Goal: Task Accomplishment & Management: Manage account settings

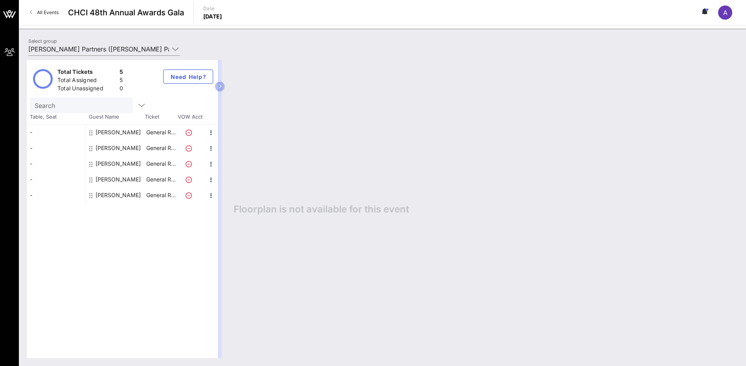
click at [121, 149] on div "[PERSON_NAME]" at bounding box center [118, 148] width 45 height 16
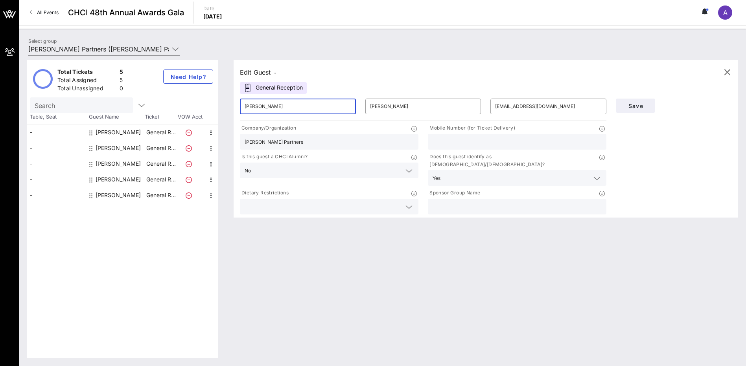
drag, startPoint x: 271, startPoint y: 105, endPoint x: 240, endPoint y: 105, distance: 31.1
click at [240, 105] on div "​ [PERSON_NAME]" at bounding box center [298, 107] width 116 height 16
paste input "[PERSON_NAME] [PERSON_NAME]"
drag, startPoint x: 287, startPoint y: 106, endPoint x: 256, endPoint y: 107, distance: 31.1
click at [256, 107] on input "[PERSON_NAME] [PERSON_NAME]" at bounding box center [298, 106] width 107 height 13
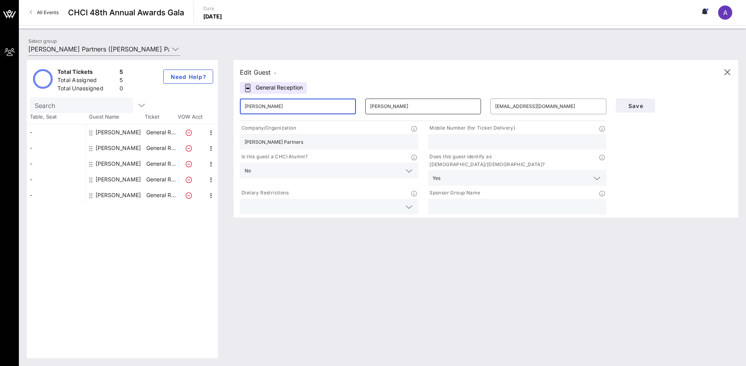
type input "[PERSON_NAME]"
drag, startPoint x: 399, startPoint y: 104, endPoint x: 358, endPoint y: 101, distance: 40.6
click at [358, 101] on div "​ [PERSON_NAME] ​ [PERSON_NAME] ​ [EMAIL_ADDRESS][DOMAIN_NAME]" at bounding box center [423, 106] width 376 height 25
paste input "[PERSON_NAME]"
type input "[PERSON_NAME]"
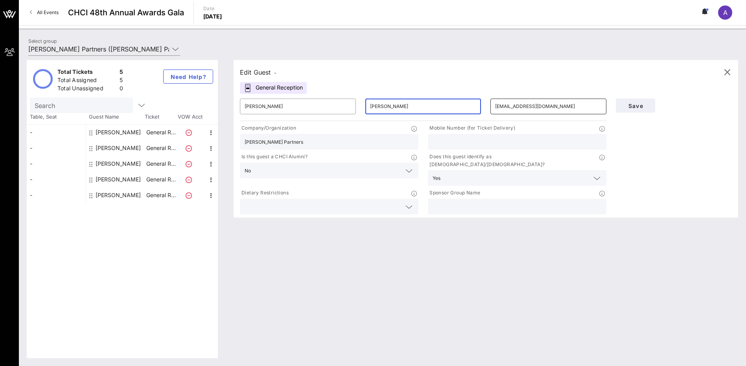
drag, startPoint x: 495, startPoint y: 109, endPoint x: 552, endPoint y: 107, distance: 57.8
click at [552, 107] on div "​ [EMAIL_ADDRESS][DOMAIN_NAME]" at bounding box center [548, 107] width 116 height 16
drag, startPoint x: 562, startPoint y: 107, endPoint x: 488, endPoint y: 106, distance: 74.7
click at [488, 106] on div "​ [EMAIL_ADDRESS][DOMAIN_NAME]" at bounding box center [548, 106] width 125 height 25
paste input "[EMAIL_ADDRESS][DOMAIN_NAME]"
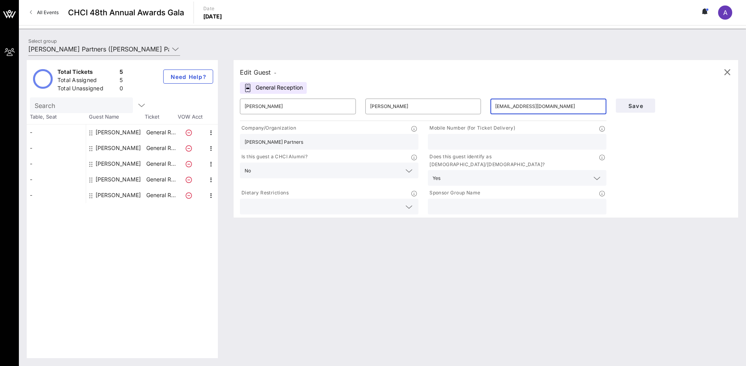
type input "[EMAIL_ADDRESS][DOMAIN_NAME]"
drag, startPoint x: 301, startPoint y: 143, endPoint x: 230, endPoint y: 140, distance: 70.9
click at [230, 140] on div "Edit Guest - General Reception ​ [PERSON_NAME] ​ [PERSON_NAME] ​ [PERSON_NAME][…" at bounding box center [482, 209] width 512 height 298
type input "National League of Cities"
click at [449, 202] on input "text" at bounding box center [517, 207] width 169 height 10
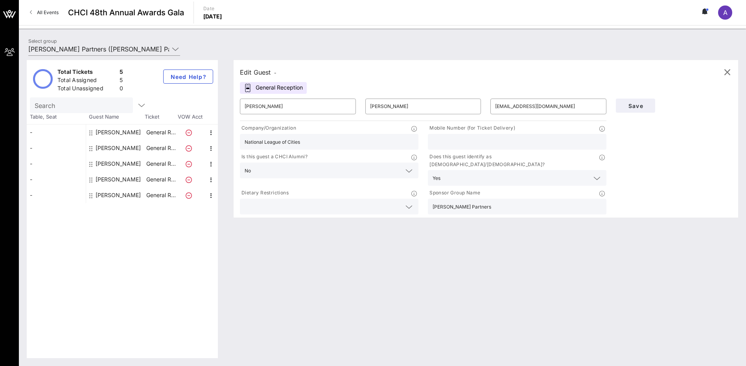
type input "[PERSON_NAME] Partners"
click at [452, 146] on input "text" at bounding box center [517, 142] width 169 height 10
paste input "[PHONE_NUMBER]"
type input "[PHONE_NUMBER]"
click at [635, 108] on span "Save" at bounding box center [635, 106] width 27 height 7
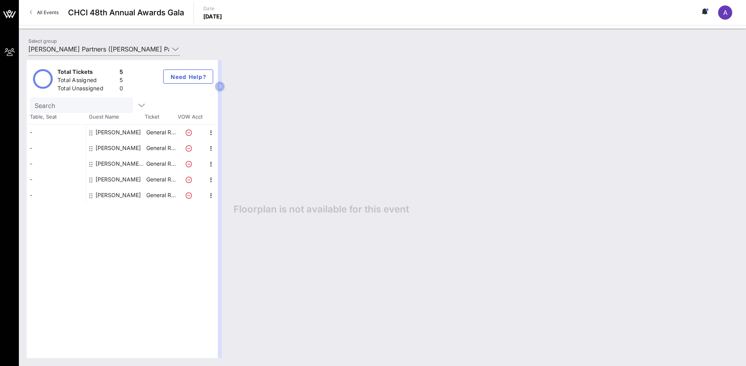
click at [115, 182] on div "[PERSON_NAME]" at bounding box center [118, 180] width 45 height 16
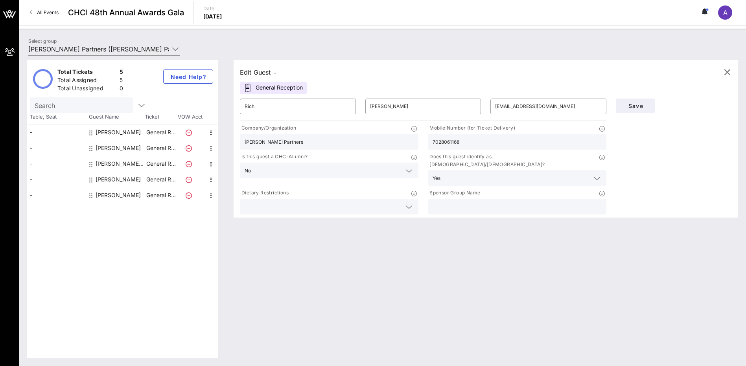
drag, startPoint x: 472, startPoint y: 140, endPoint x: 415, endPoint y: 142, distance: 56.7
click at [415, 142] on div "Company/Organization [PERSON_NAME] Partners Mobile Number (for Ticket Delivery)…" at bounding box center [423, 170] width 376 height 94
click at [434, 142] on input "223215263" at bounding box center [517, 142] width 169 height 10
type input "202.321.5263"
click at [634, 102] on button "Save" at bounding box center [635, 106] width 39 height 14
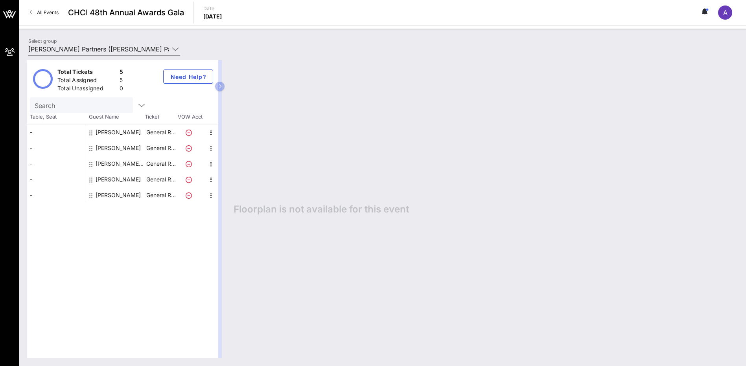
click at [105, 181] on div "[PERSON_NAME]" at bounding box center [118, 180] width 45 height 16
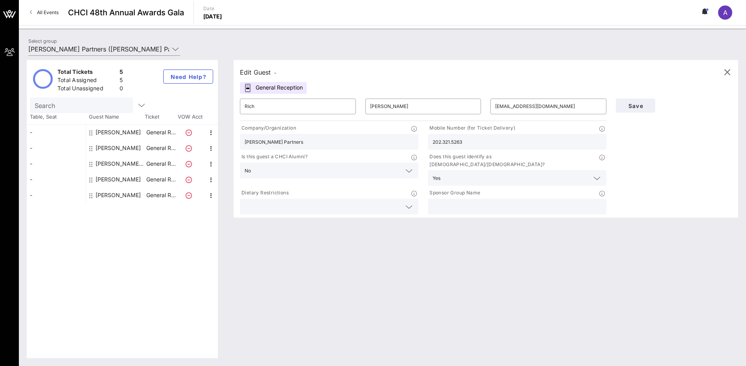
click at [107, 193] on div "[PERSON_NAME]" at bounding box center [118, 196] width 45 height 16
type input "Victoria"
type input "[PERSON_NAME]"
type input "[EMAIL_ADDRESS][DOMAIN_NAME]"
type input "Way to Win"
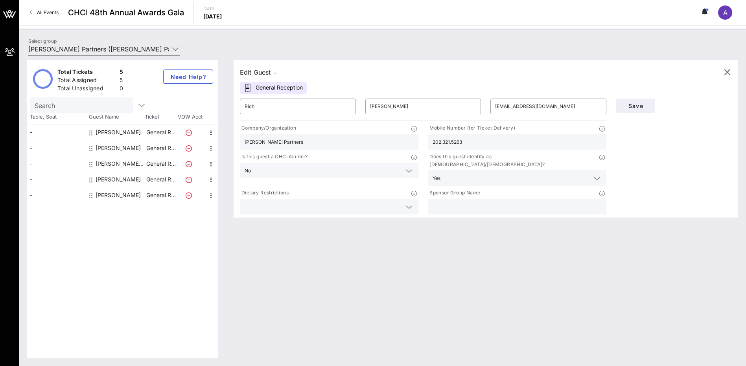
type input "512.998.0930"
type input "[PERSON_NAME] Partners"
